Goal: Navigation & Orientation: Find specific page/section

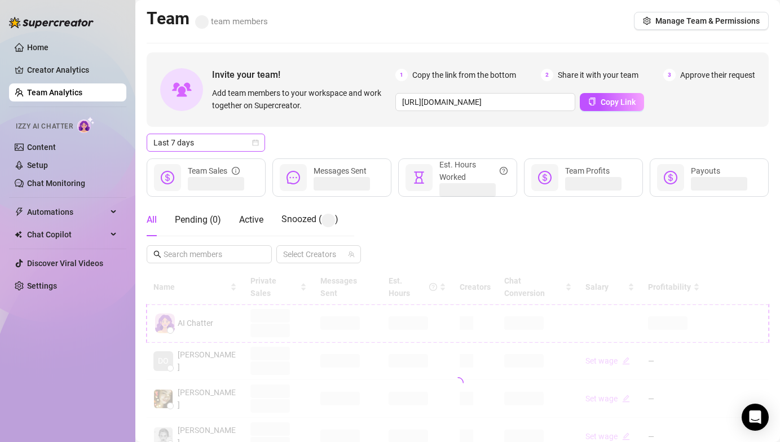
click at [217, 138] on span "Last 7 days" at bounding box center [205, 142] width 105 height 17
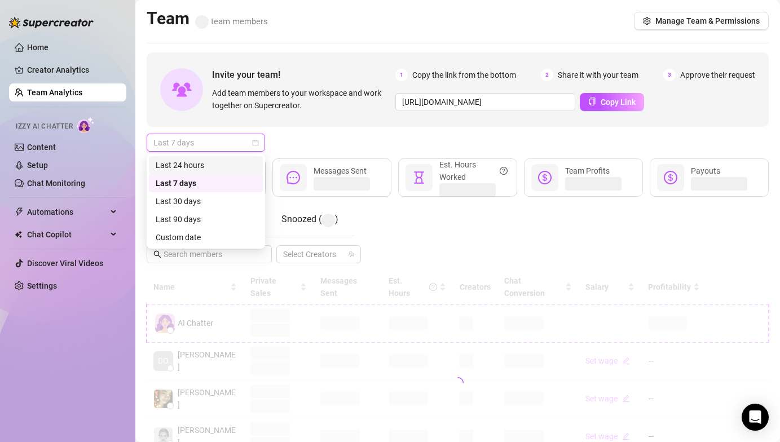
click at [212, 157] on div "Last 24 hours" at bounding box center [206, 165] width 114 height 18
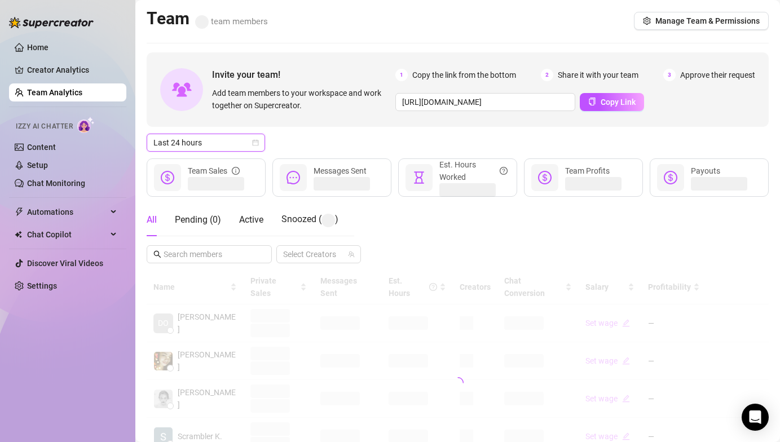
click at [334, 136] on div "Last 24 hours Last 24 hours" at bounding box center [458, 143] width 622 height 18
click at [254, 216] on span "Active" at bounding box center [251, 219] width 24 height 11
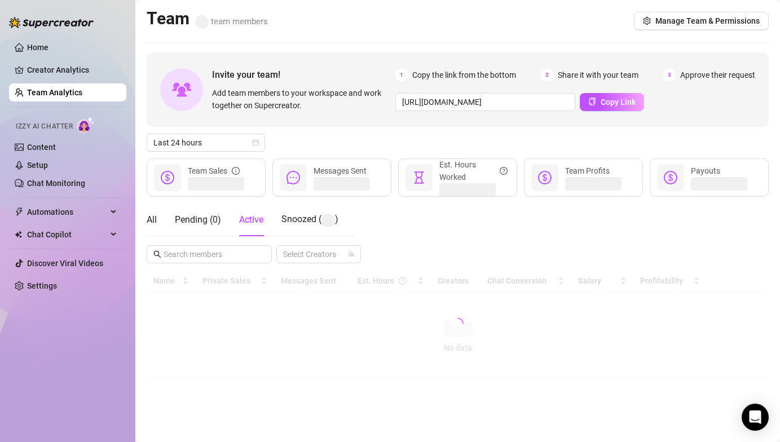
click at [350, 125] on div "Invite your team! Add team members to your workspace and work together on Super…" at bounding box center [458, 89] width 622 height 74
click at [367, 131] on div "Invite your team! Add team members to your workspace and work together on Super…" at bounding box center [458, 214] width 622 height 325
click at [363, 139] on div "Last 24 hours" at bounding box center [458, 143] width 622 height 18
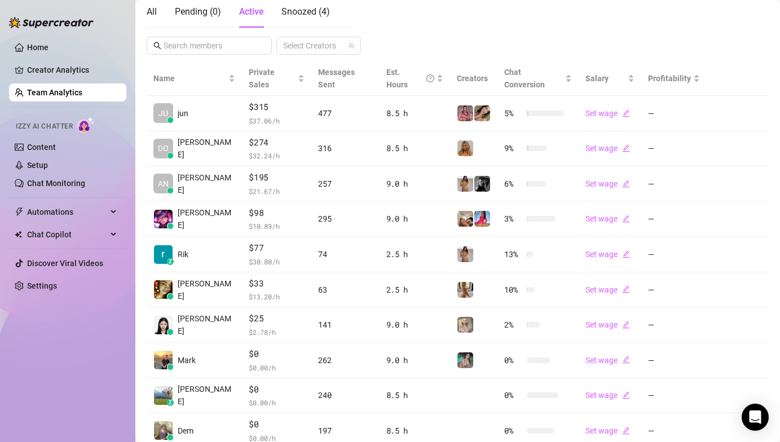
click at [458, 21] on div "All Pending ( 0 ) Active Snoozed ( 4 ) Select Creators" at bounding box center [458, 25] width 622 height 59
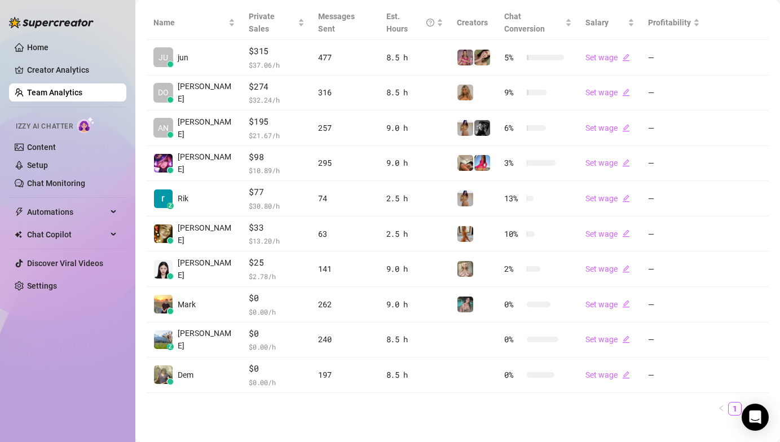
scroll to position [267, 0]
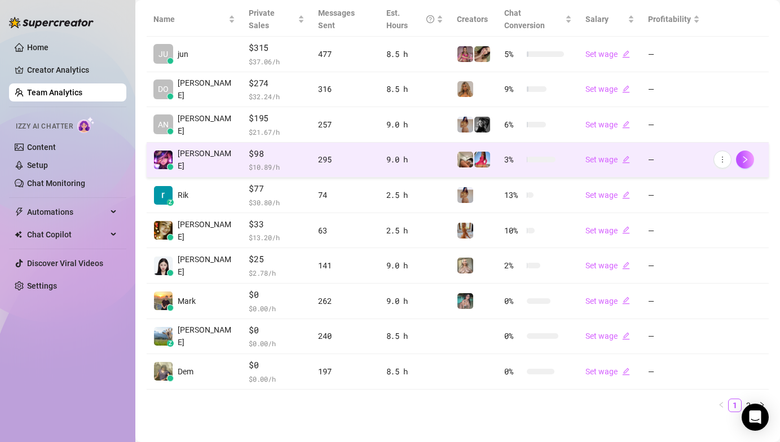
click at [742, 399] on link "2" at bounding box center [748, 405] width 12 height 12
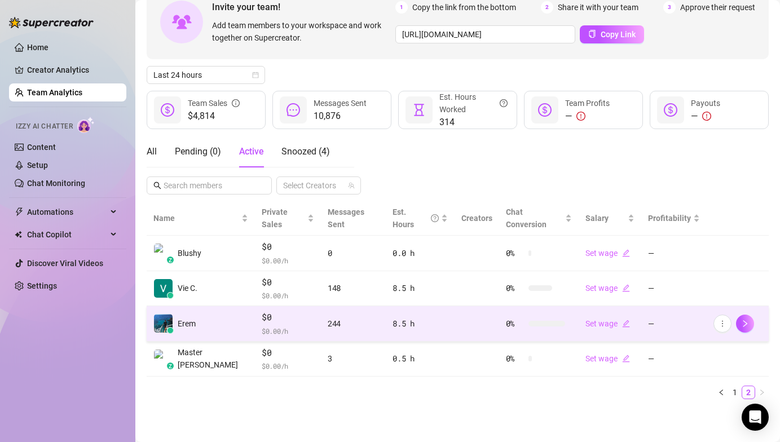
scroll to position [55, 0]
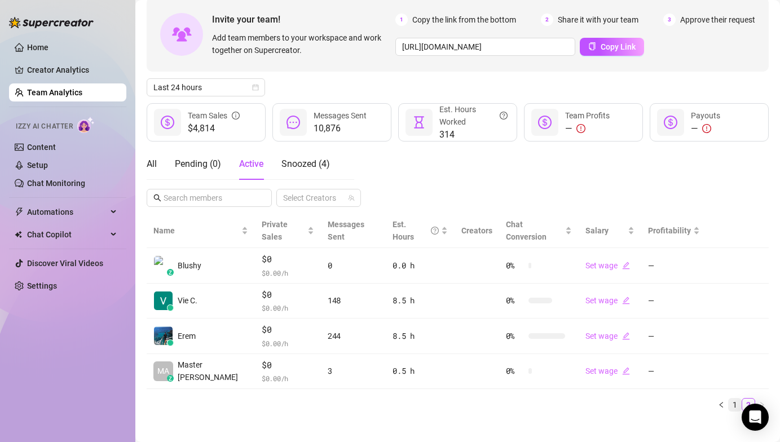
click at [729, 399] on link "1" at bounding box center [735, 405] width 12 height 12
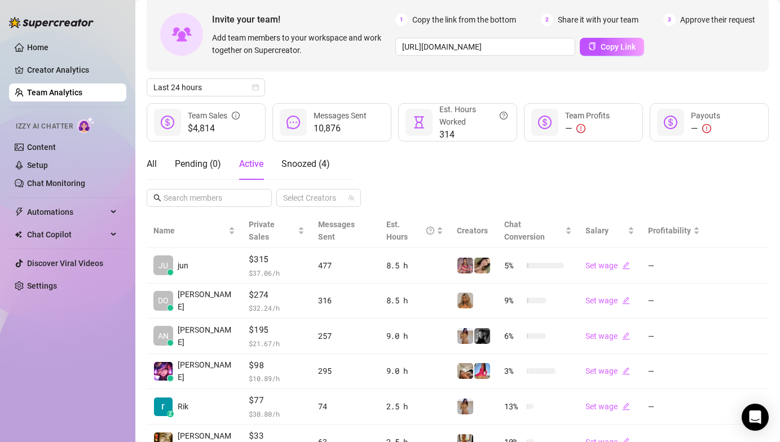
click at [95, 358] on div "Home Creator Analytics Team Analytics Izzy AI Chatter Content Setup Chat Monito…" at bounding box center [67, 216] width 117 height 432
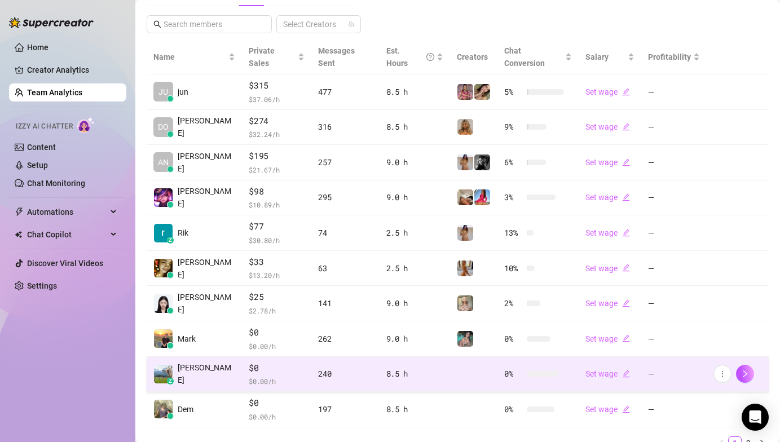
scroll to position [267, 0]
